Goal: Transaction & Acquisition: Obtain resource

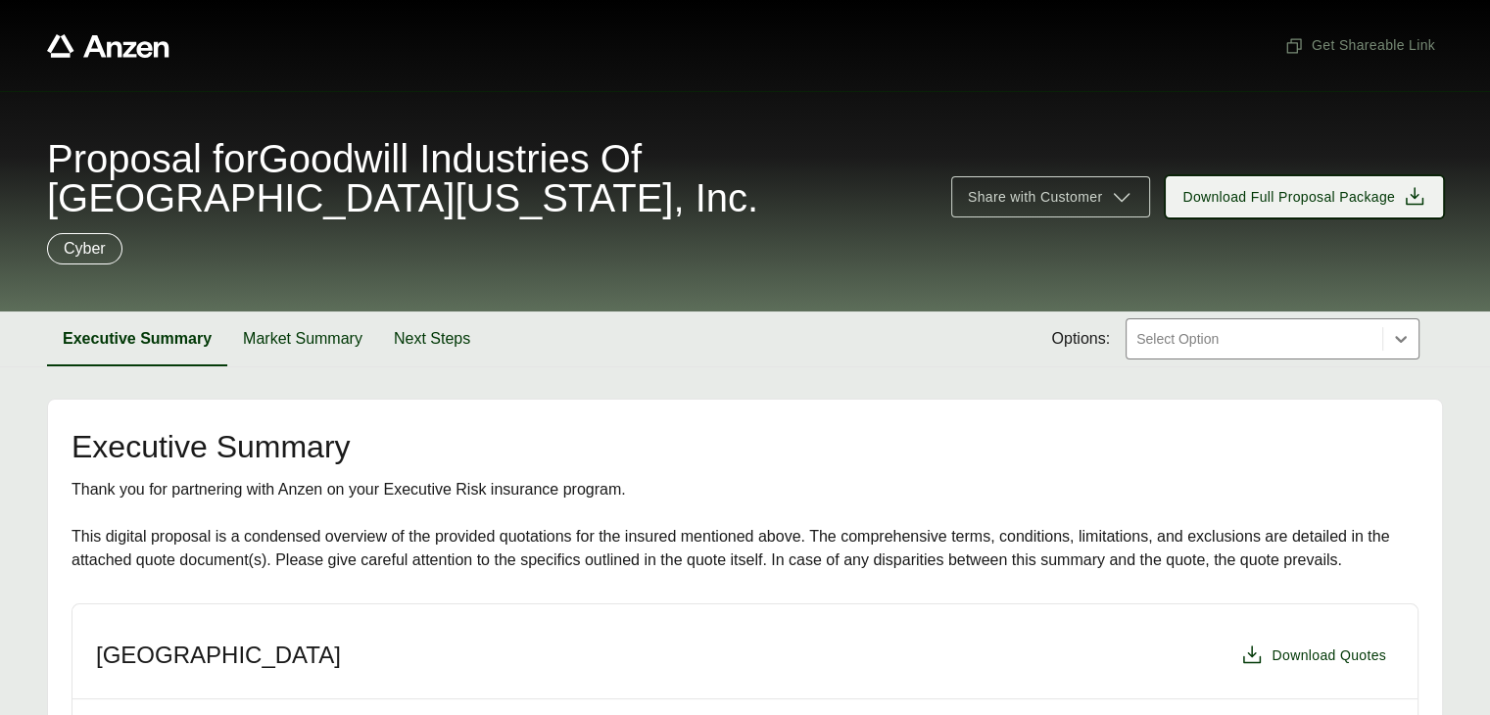
click at [1263, 203] on span "Download Full Proposal Package" at bounding box center [1288, 197] width 213 height 21
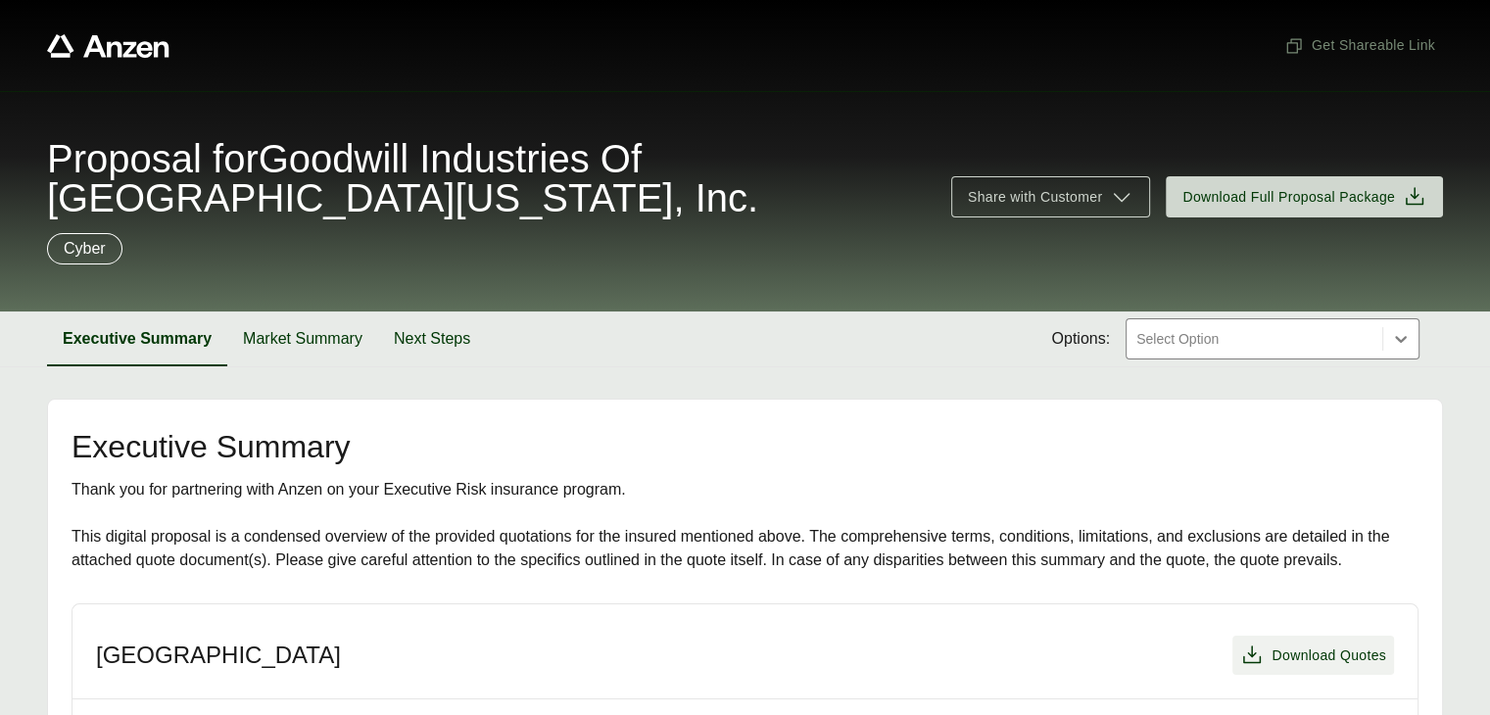
click at [1277, 650] on span "Download Quotes" at bounding box center [1328, 655] width 115 height 21
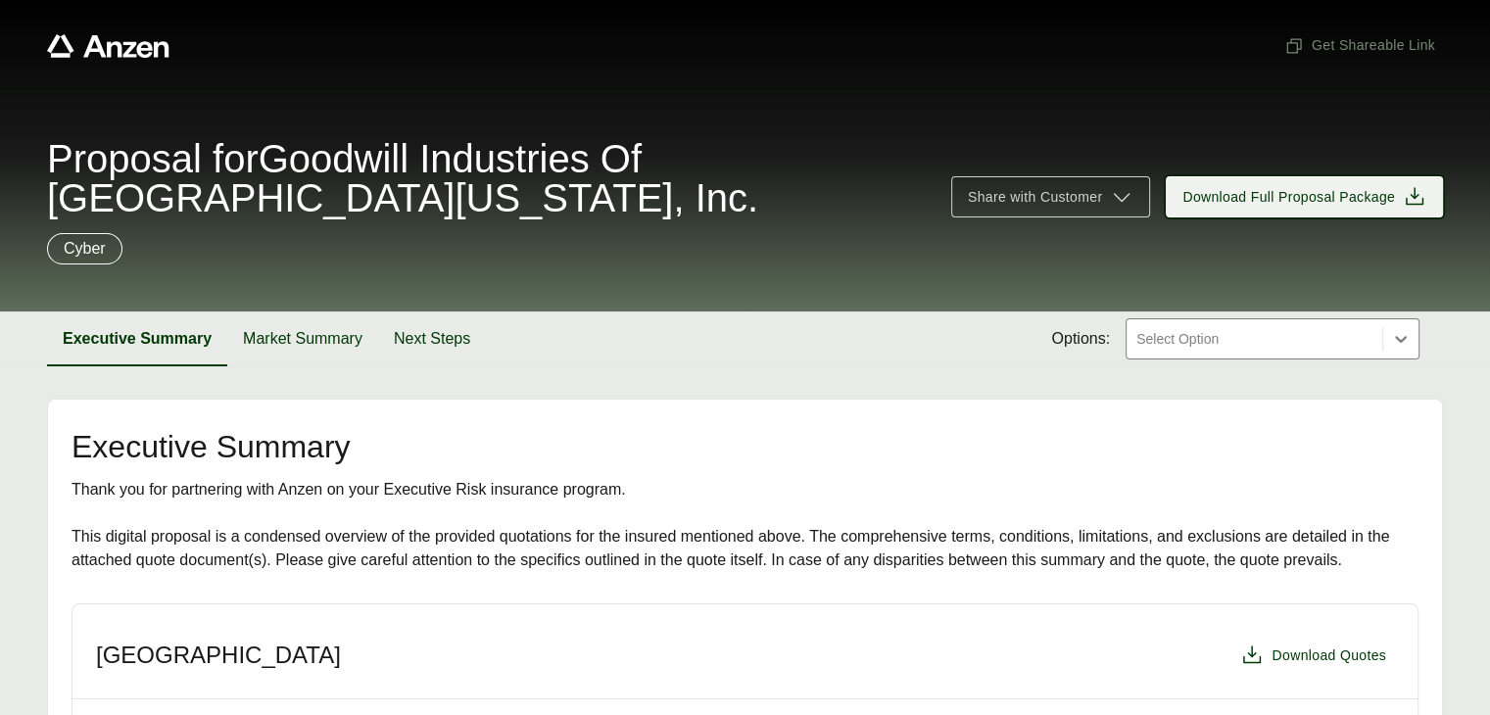
click at [1335, 189] on span "Download Full Proposal Package" at bounding box center [1288, 197] width 213 height 21
